Goal: Check status: Check status

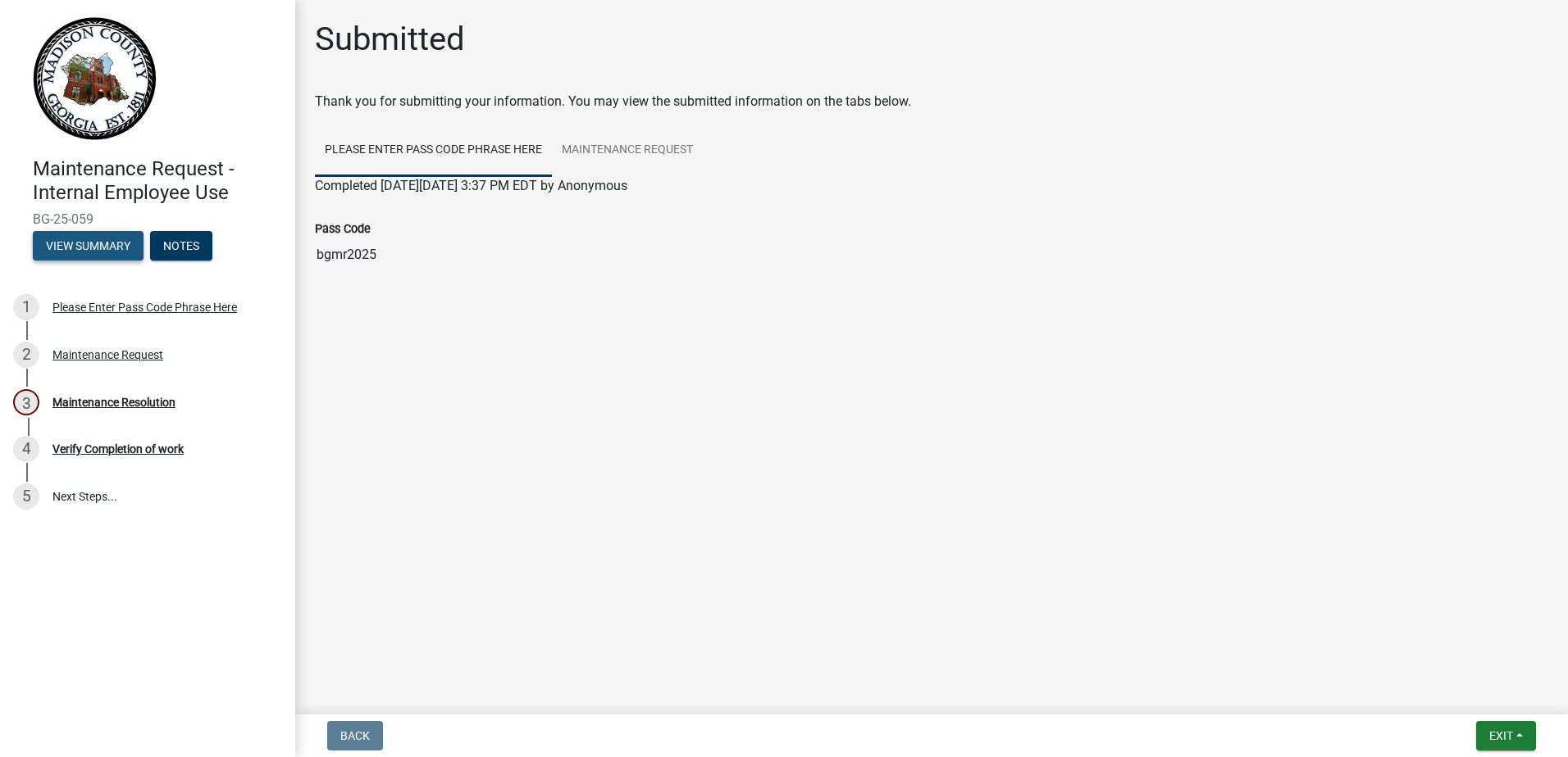
click at [96, 245] on button "View Summary" at bounding box center [88, 246] width 111 height 30
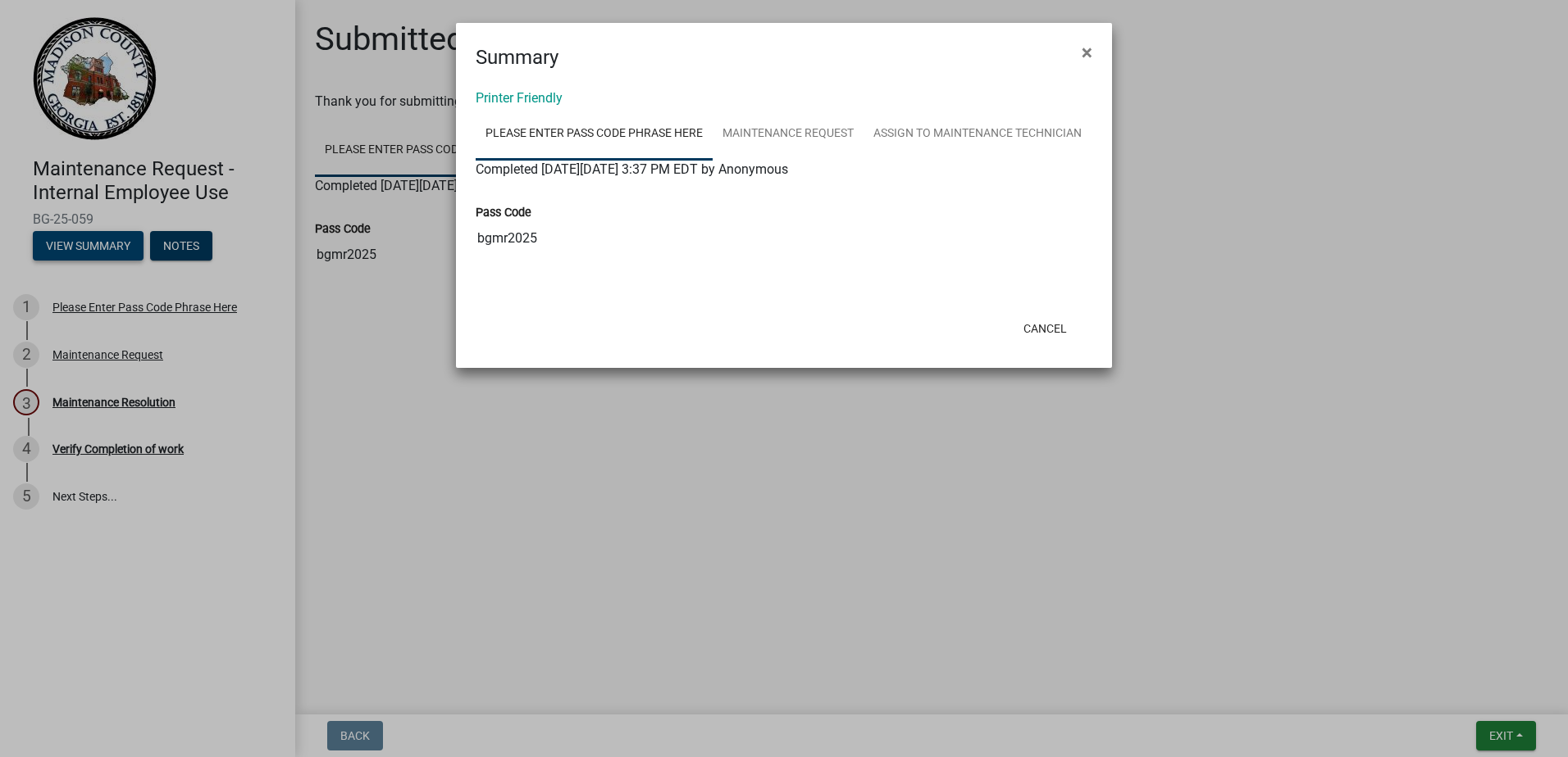
click at [96, 245] on ngb-modal-window "Summary × Printer Friendly Please Enter Pass Code Phrase Here Maintenance Reque…" at bounding box center [784, 378] width 1568 height 757
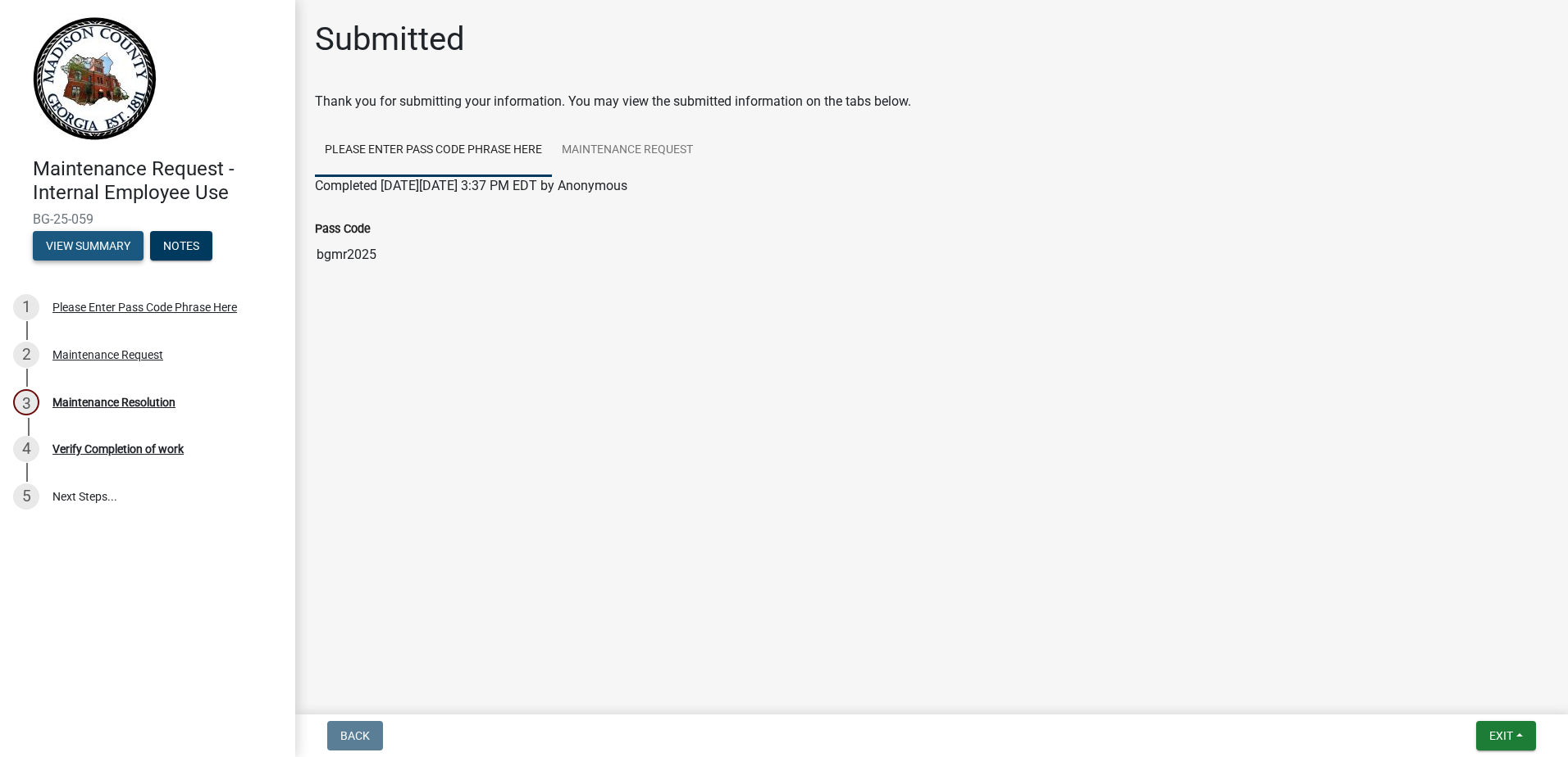
click at [96, 245] on button "View Summary" at bounding box center [88, 246] width 111 height 30
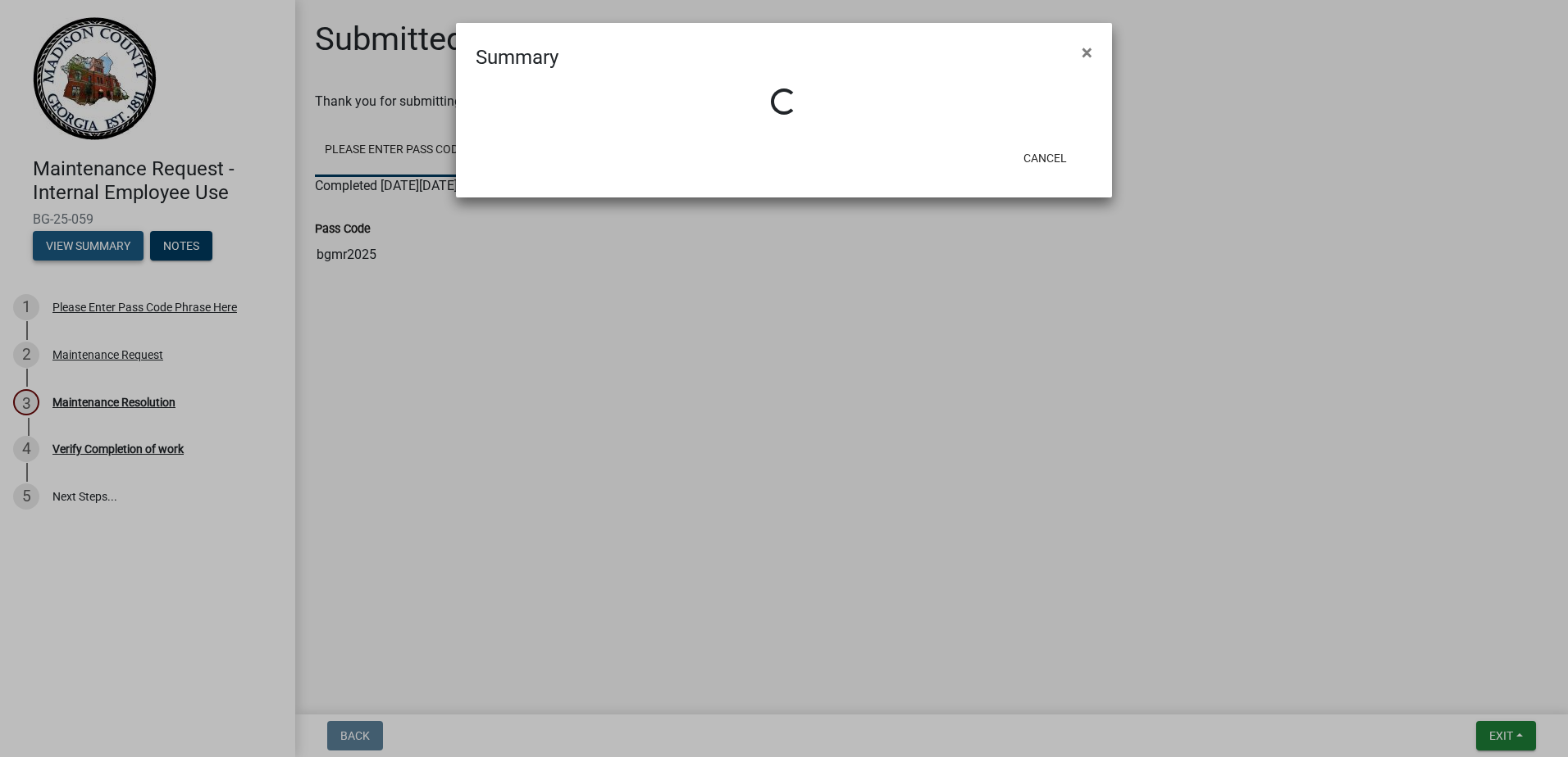
click at [96, 245] on ngb-modal-window "Summary × Loading... Cancel" at bounding box center [784, 378] width 1568 height 757
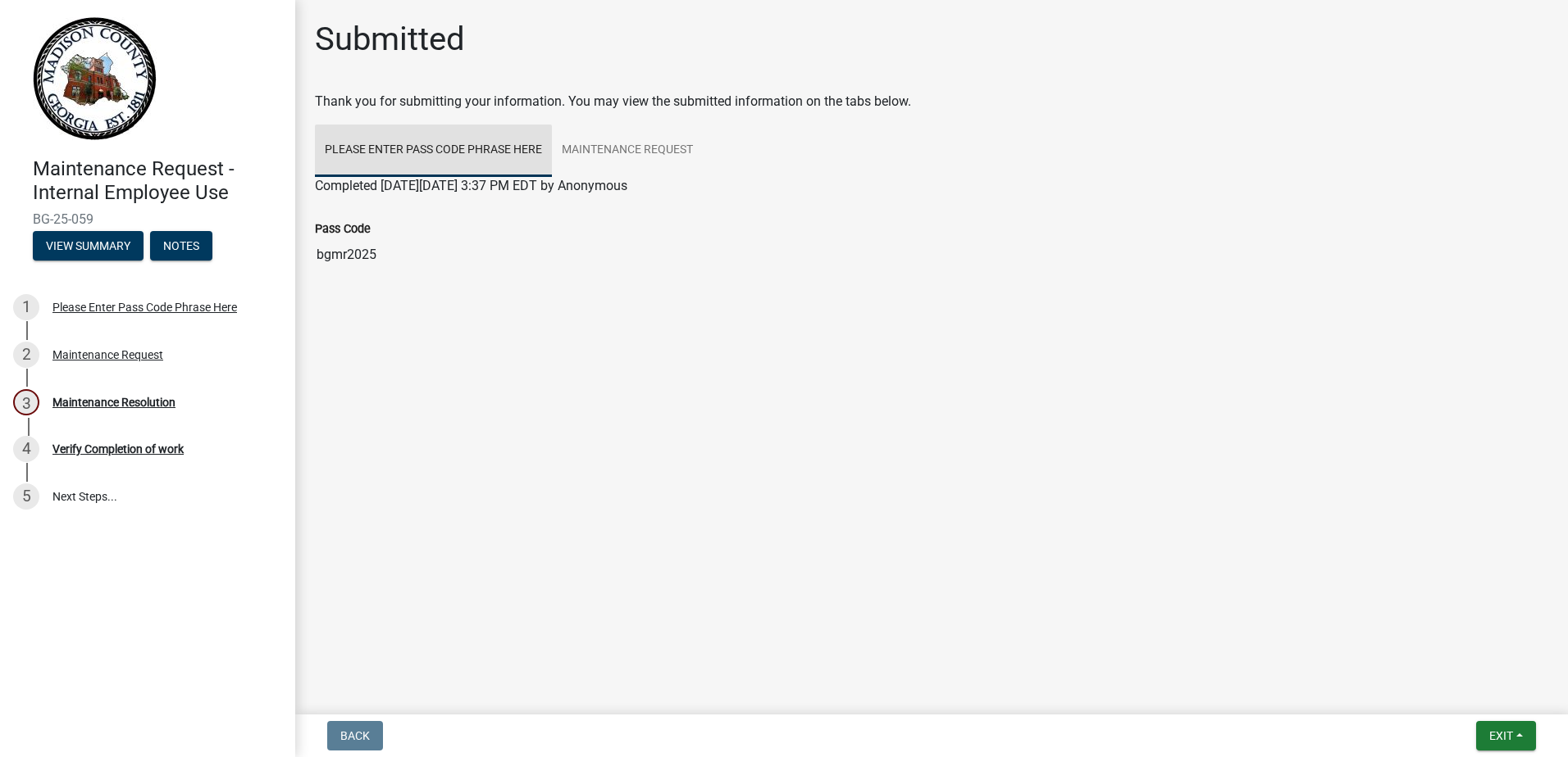
click at [384, 164] on link "Please Enter Pass Code Phrase Here" at bounding box center [433, 150] width 237 height 52
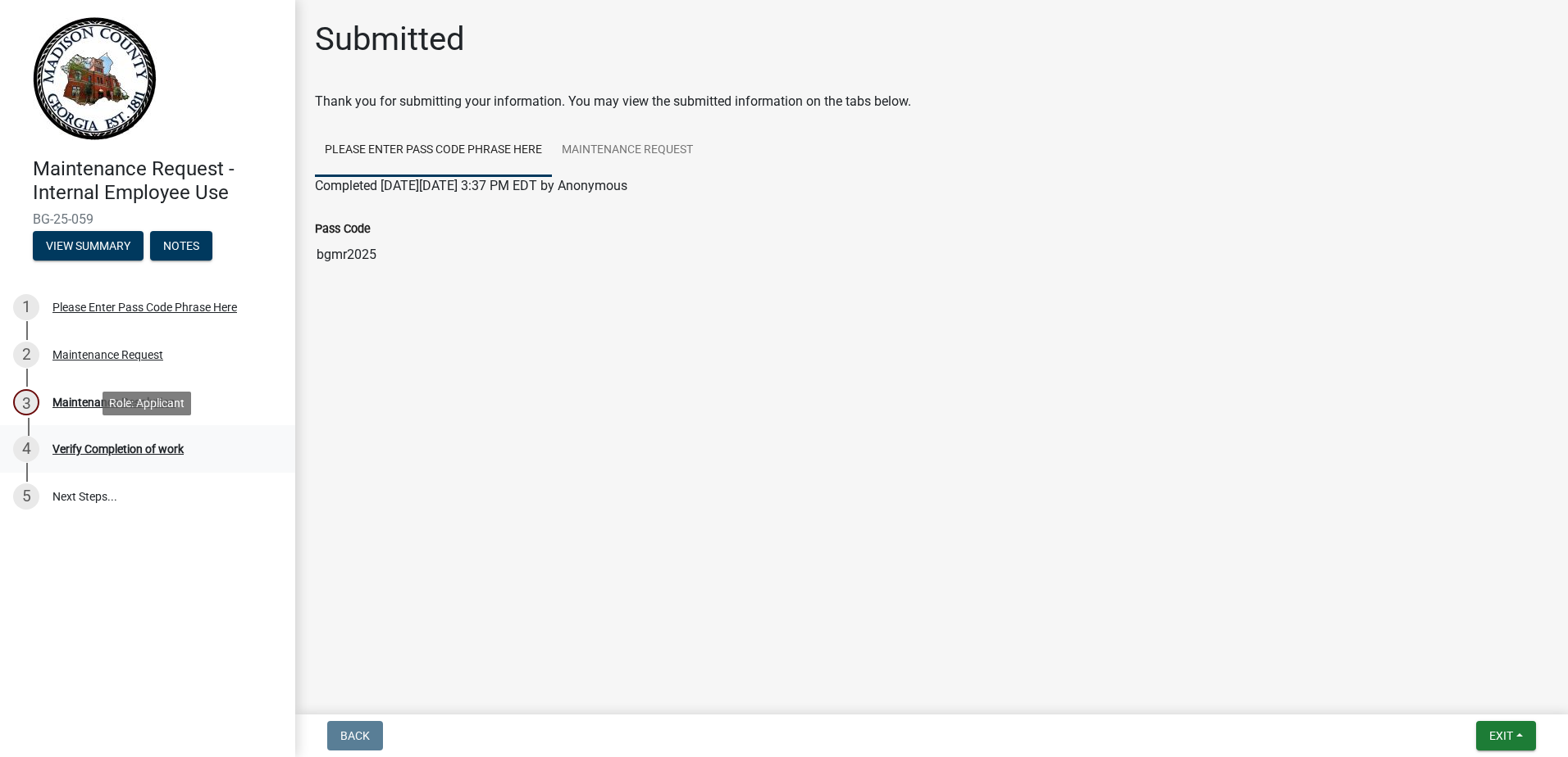
click at [100, 450] on div "Verify Completion of work" at bounding box center [118, 449] width 132 height 12
click at [184, 241] on button "Notes" at bounding box center [181, 246] width 62 height 30
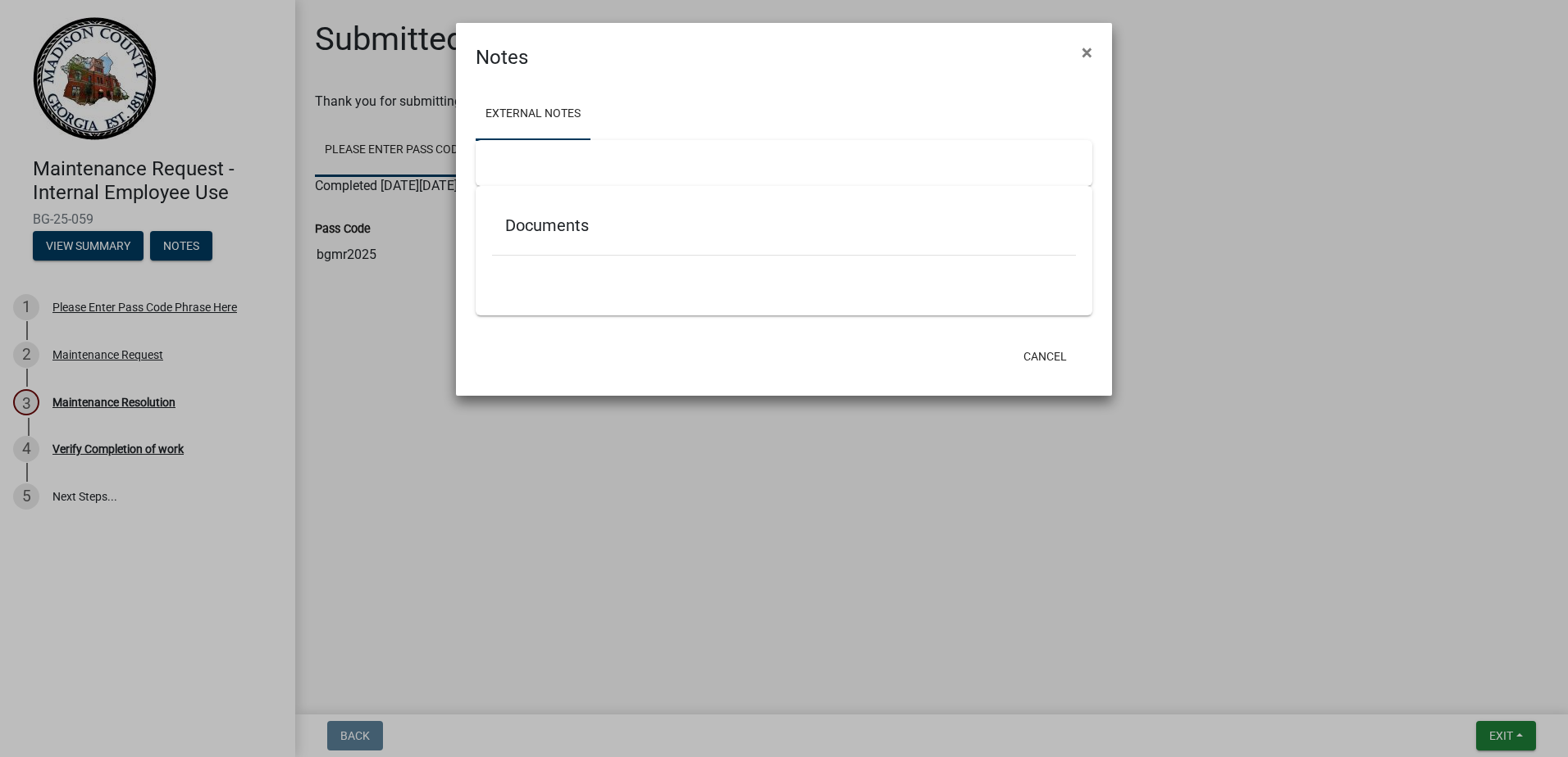
click at [146, 447] on ngb-modal-window "Notes × External Notes Documents Cancel" at bounding box center [784, 378] width 1568 height 757
